Goal: Information Seeking & Learning: Stay updated

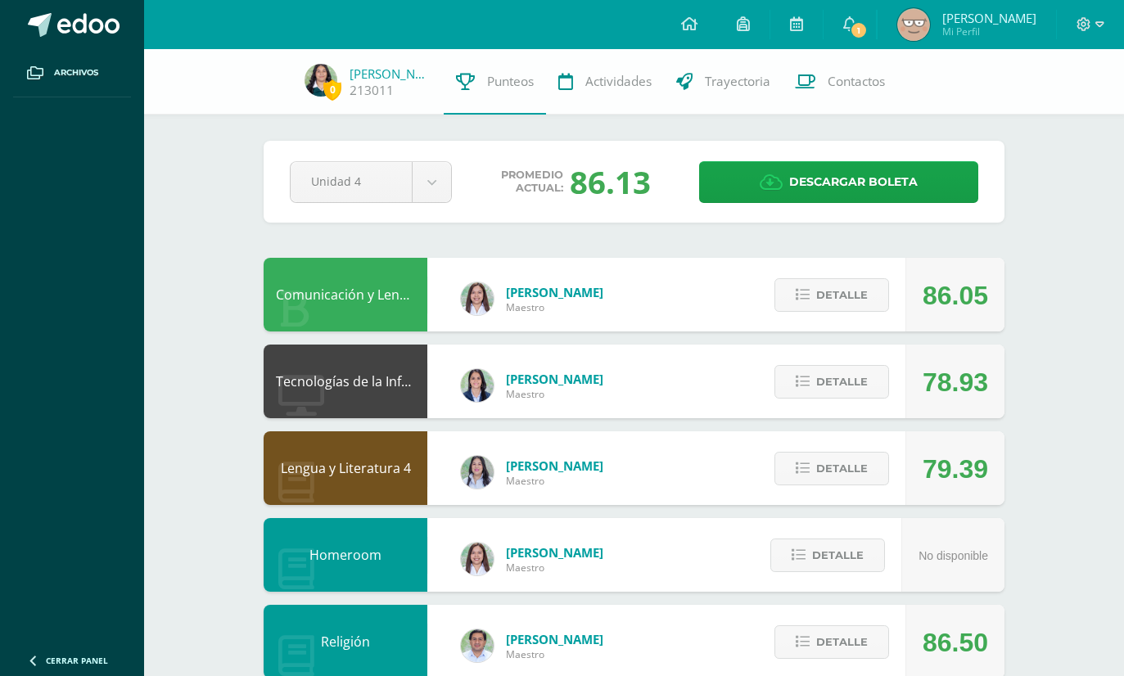
click at [866, 24] on span "1" at bounding box center [859, 30] width 18 height 18
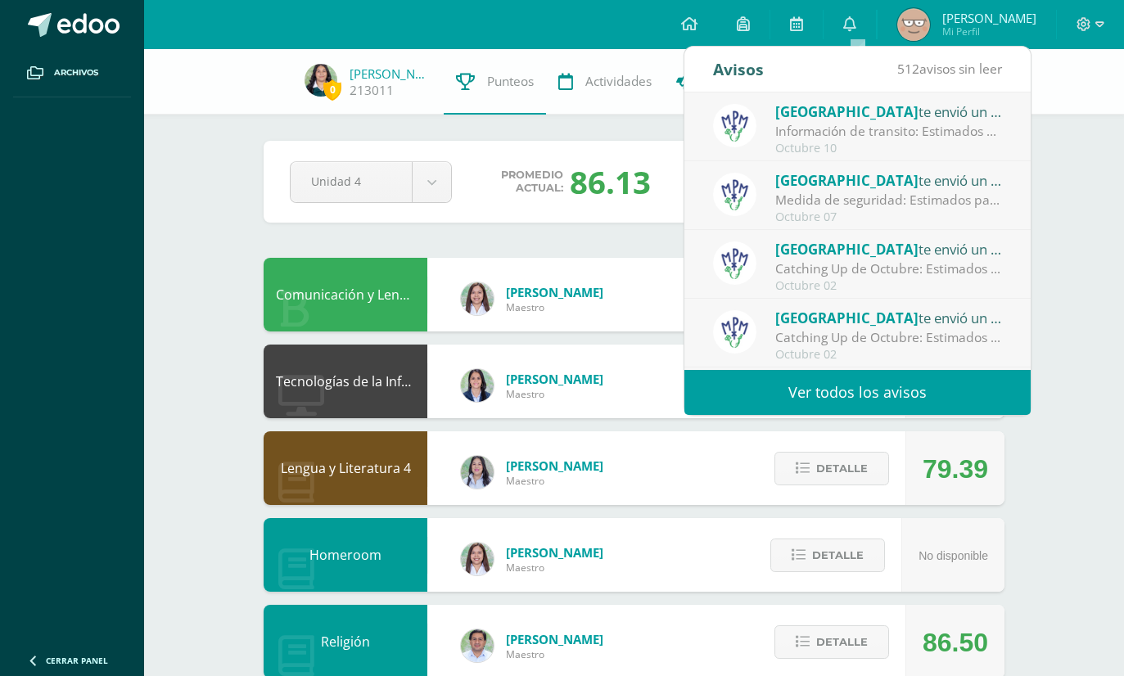
click at [976, 123] on div "Información de transito: Estimados padres de familia: compartimos con ustedes c…" at bounding box center [889, 131] width 228 height 19
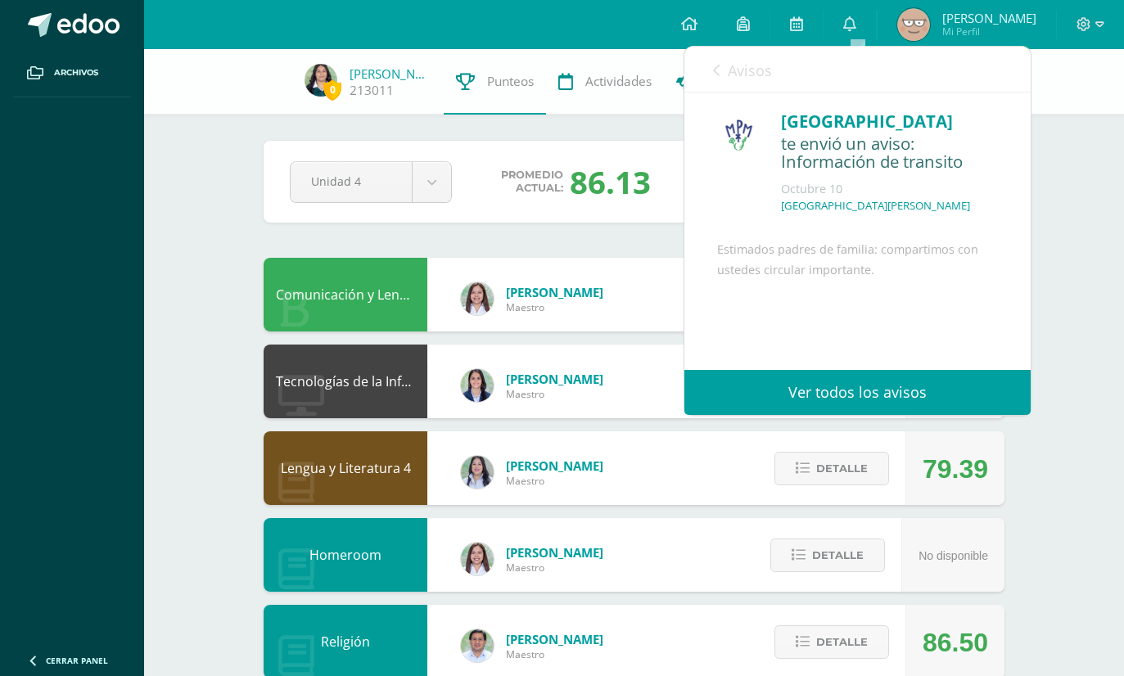
click at [890, 399] on link "Ver todos los avisos" at bounding box center [857, 392] width 346 height 45
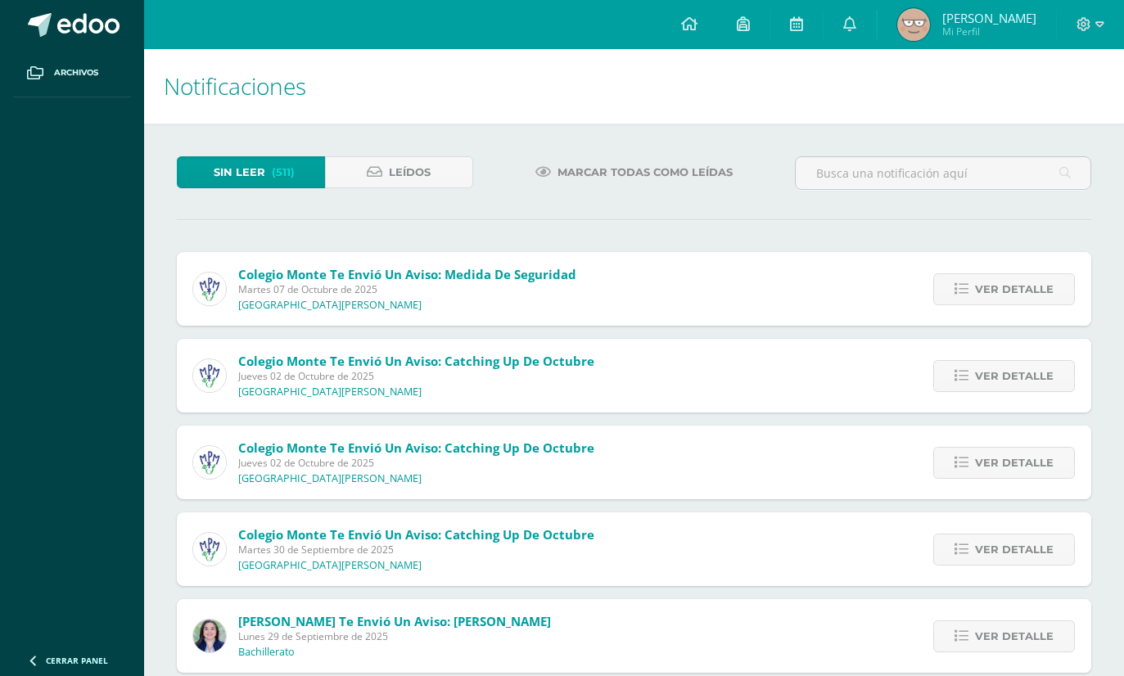
click at [780, 401] on div "Colegio Monte te envió un aviso: Catching Up de Octubre Jueves 02 de Octubre de…" at bounding box center [634, 376] width 914 height 74
click at [296, 383] on span "Jueves 02 de Octubre de 2025" at bounding box center [416, 376] width 356 height 14
click at [475, 380] on span "Jueves 02 de Octubre de 2025" at bounding box center [416, 376] width 356 height 14
click at [1013, 368] on span "Ver detalle" at bounding box center [1014, 376] width 79 height 30
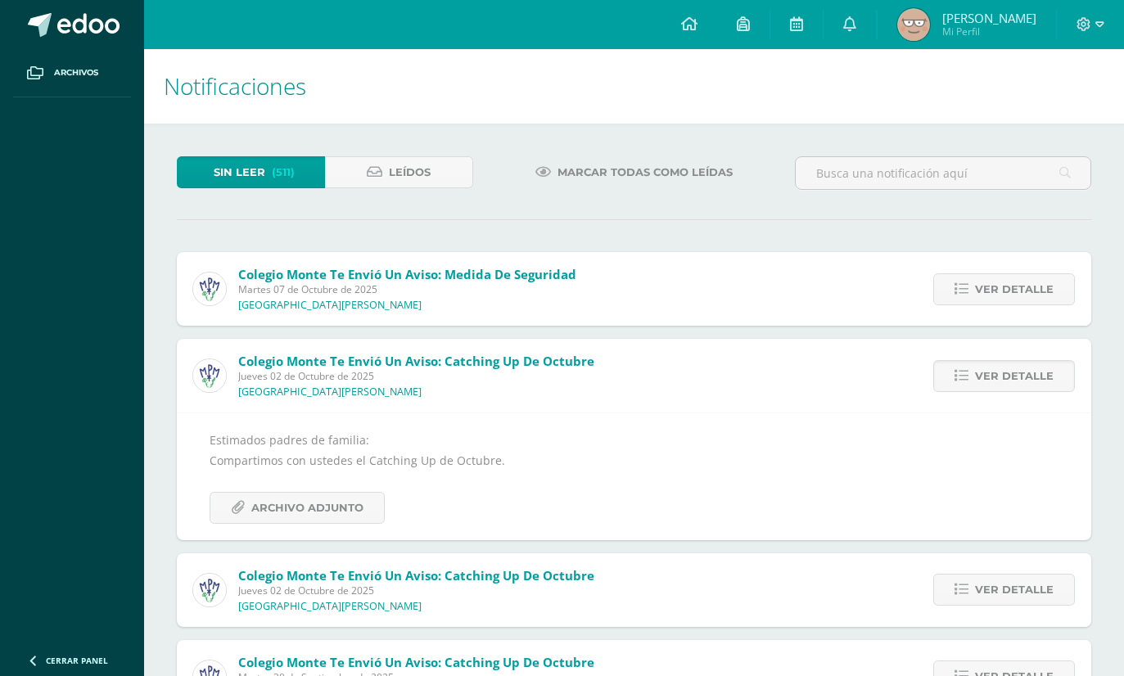
click at [279, 523] on span "Archivo Adjunto" at bounding box center [307, 508] width 112 height 30
